Goal: Information Seeking & Learning: Check status

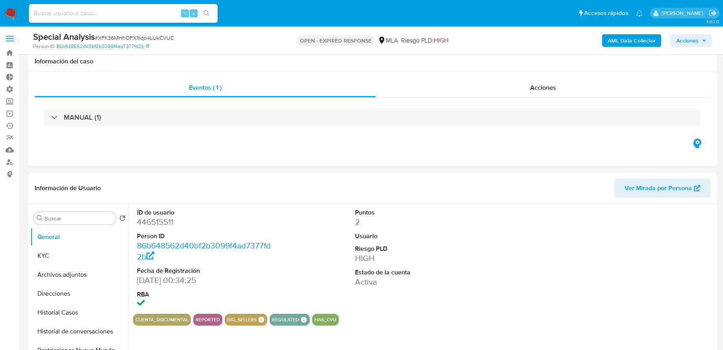
select select "10"
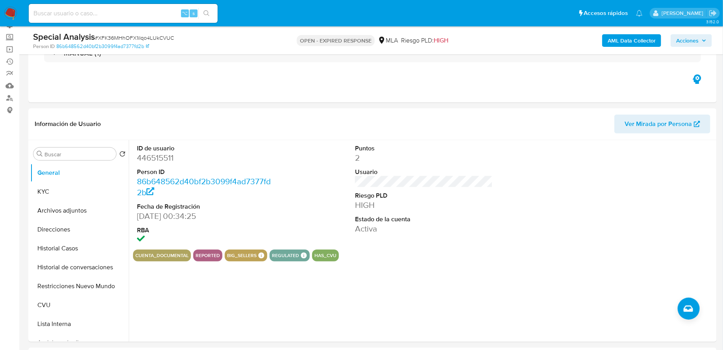
click at [106, 17] on input at bounding box center [123, 13] width 189 height 10
paste input "[DATE]"
click at [107, 13] on input "[DATE]" at bounding box center [123, 13] width 189 height 10
paste input "1488654163"
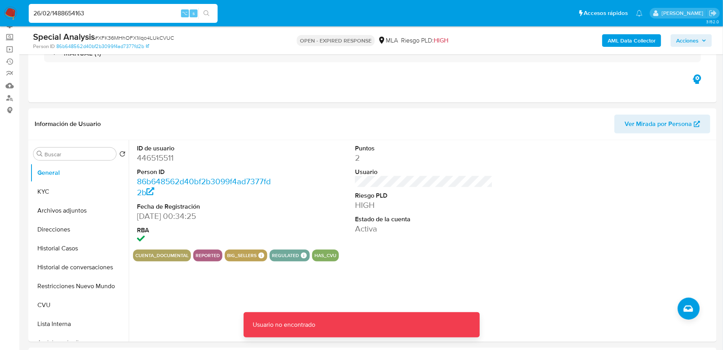
click at [106, 13] on input "26/02/1488654163" at bounding box center [123, 13] width 189 height 10
paste input
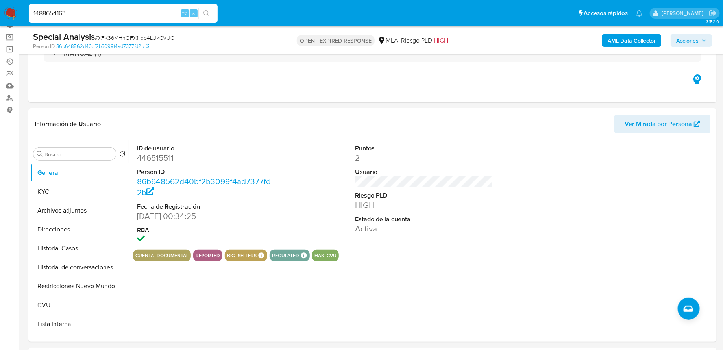
type input "1488654163"
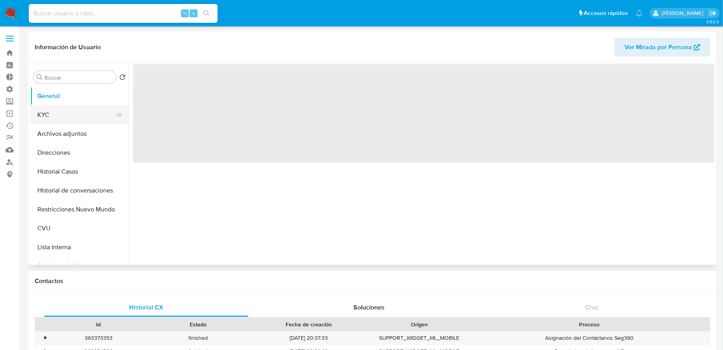
click at [61, 111] on button "KYC" at bounding box center [76, 115] width 92 height 19
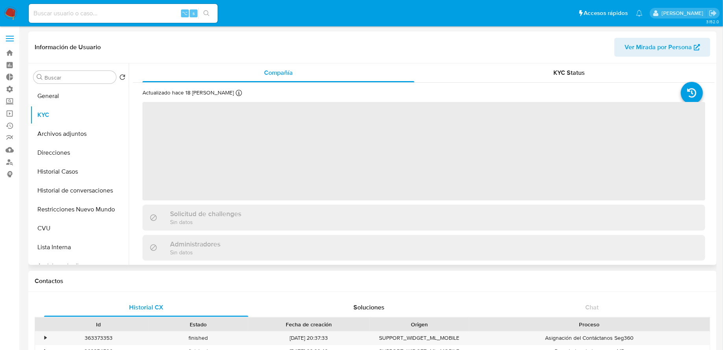
select select "10"
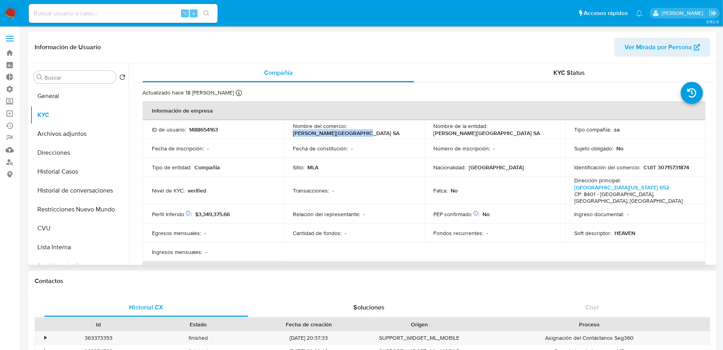
drag, startPoint x: 292, startPoint y: 133, endPoint x: 368, endPoint y: 134, distance: 76.0
click at [369, 134] on div "Nombre del comercio : [PERSON_NAME][GEOGRAPHIC_DATA] SA" at bounding box center [354, 129] width 122 height 14
copy p "[PERSON_NAME][GEOGRAPHIC_DATA] SA"
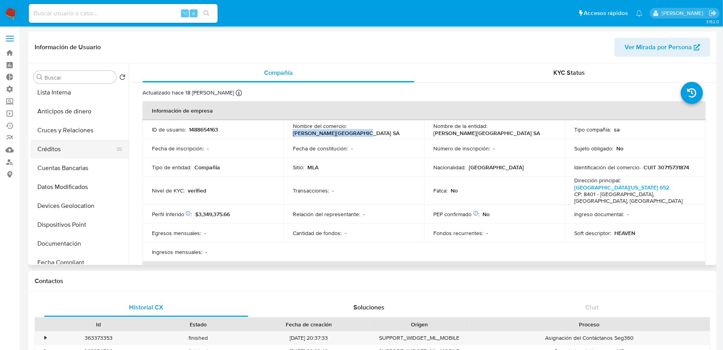
scroll to position [174, 0]
click at [66, 222] on button "Documentación" at bounding box center [76, 224] width 92 height 19
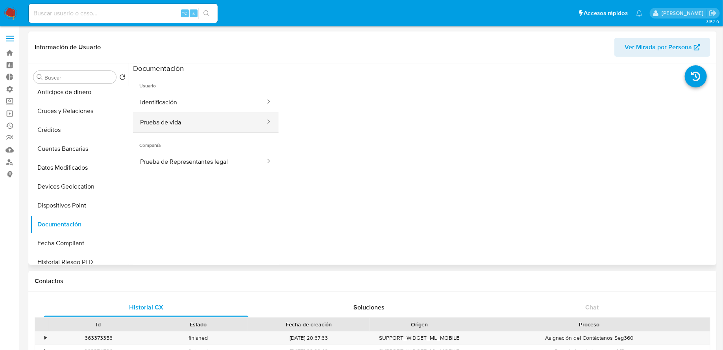
click at [228, 122] on button "Prueba de vida" at bounding box center [199, 122] width 133 height 20
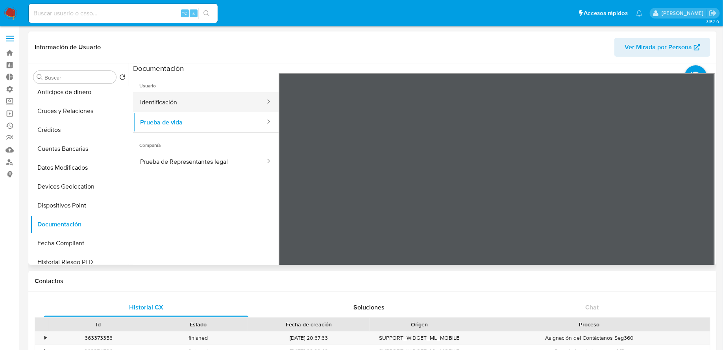
click at [206, 98] on button "Identificación" at bounding box center [199, 102] width 133 height 20
click at [104, 12] on input at bounding box center [123, 13] width 189 height 10
paste input "ESCASSE"
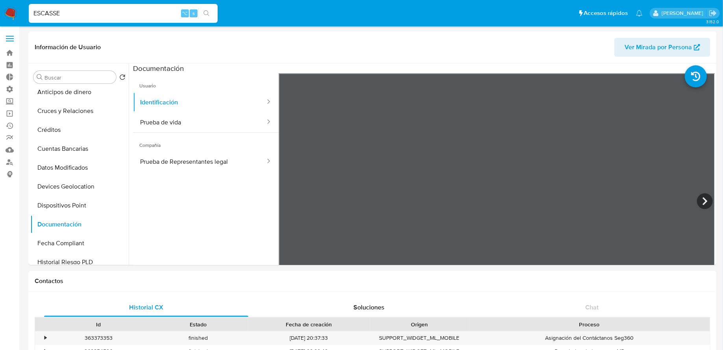
type input "ESCASSE"
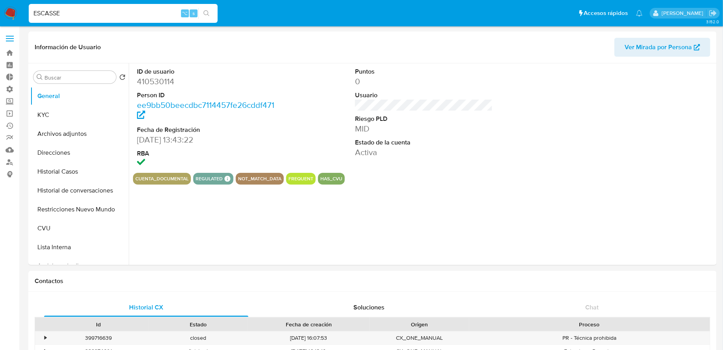
select select "10"
click at [72, 109] on button "KYC" at bounding box center [76, 115] width 92 height 19
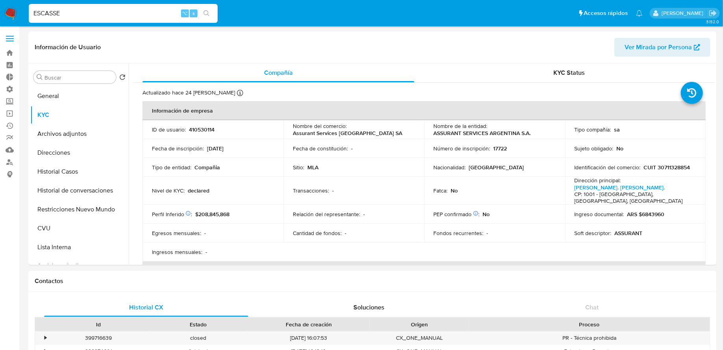
click at [174, 12] on input "ESCASSE" at bounding box center [123, 13] width 189 height 10
paste input "8l6FCaYWUvxVtRQ6FsZakdnR"
type input "ESCASSE8l6FCaYWUvxVtRQ6FsZakdnR"
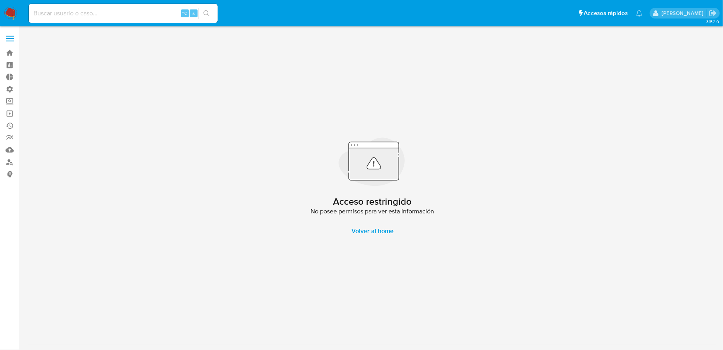
click at [82, 15] on input at bounding box center [123, 13] width 189 height 10
paste input "8l6FCaYWUvxVtRQ6FsZakdnR"
type input "8l6FCaYWUvxVtRQ6FsZakdnR"
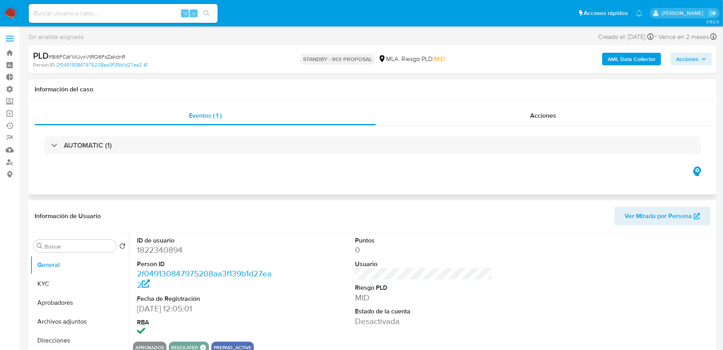
select select "10"
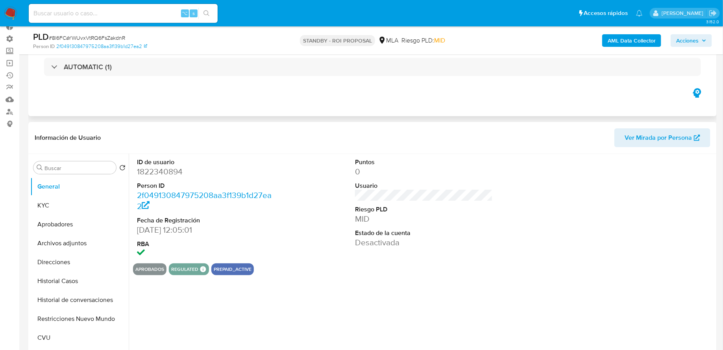
scroll to position [56, 0]
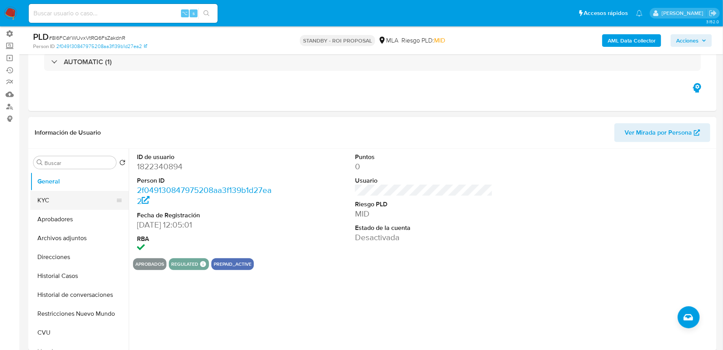
click at [63, 200] on button "KYC" at bounding box center [76, 200] width 92 height 19
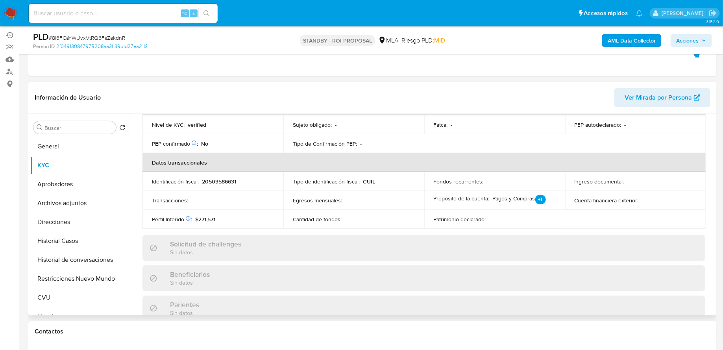
scroll to position [219, 0]
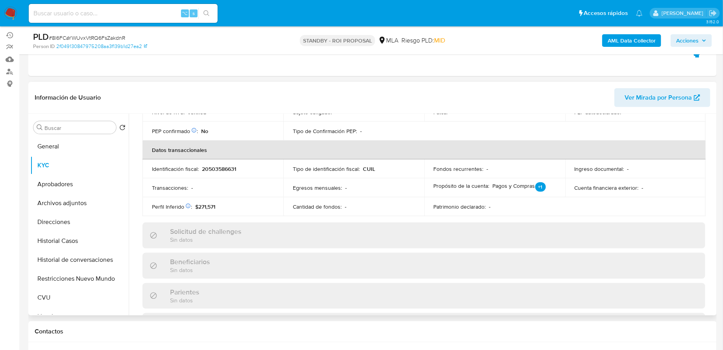
click at [649, 89] on span "Ver Mirada por Persona" at bounding box center [658, 97] width 67 height 19
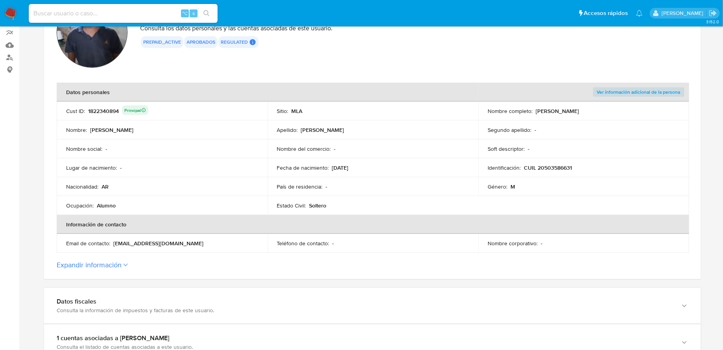
scroll to position [149, 0]
